Goal: Task Accomplishment & Management: Manage account settings

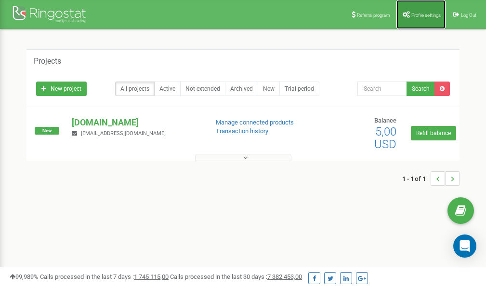
click at [419, 19] on link "Profile settings" at bounding box center [421, 14] width 49 height 29
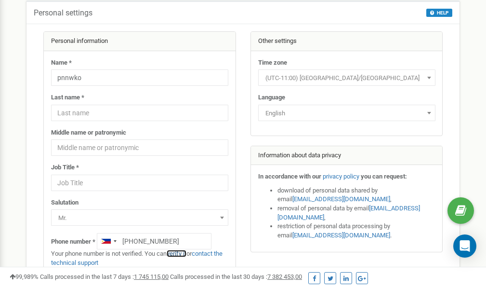
click at [178, 254] on link "verify it" at bounding box center [177, 253] width 20 height 7
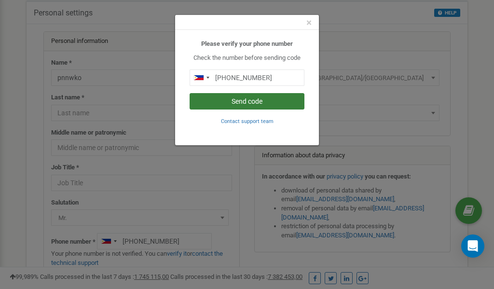
click at [245, 101] on button "Send code" at bounding box center [246, 101] width 115 height 16
